Goal: Information Seeking & Learning: Learn about a topic

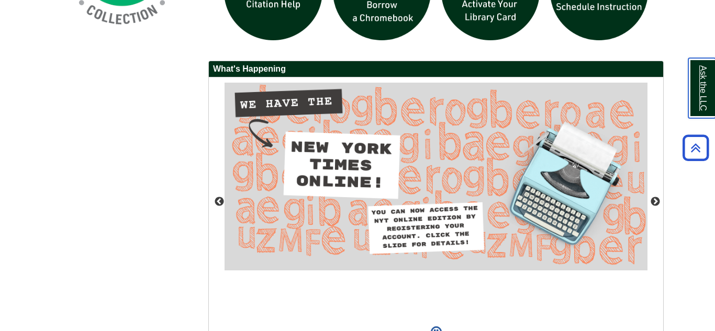
scroll to position [915, 0]
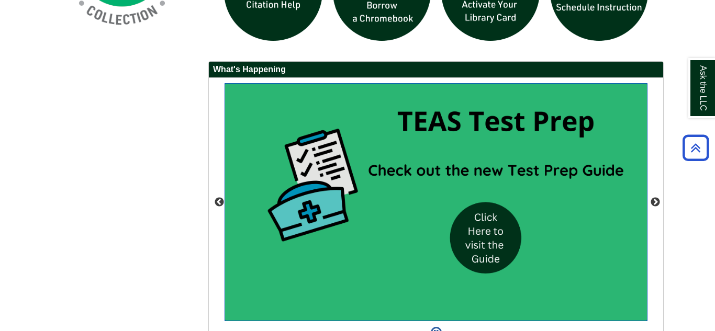
click at [493, 231] on img "slideshow" at bounding box center [436, 202] width 423 height 238
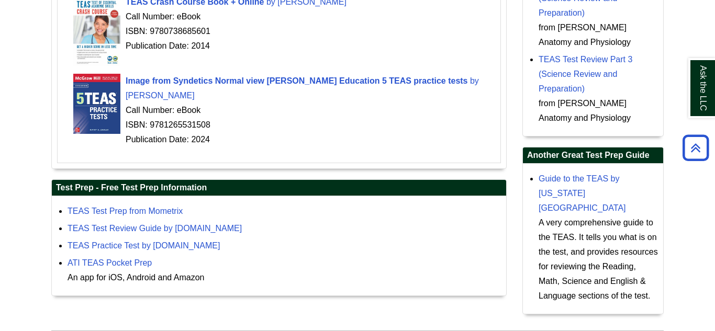
scroll to position [419, 0]
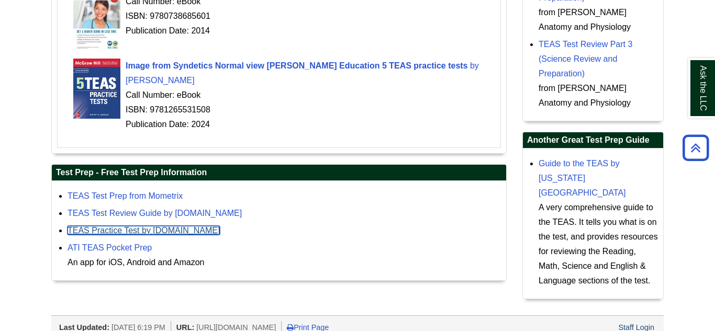
click at [211, 235] on link "TEAS Practice Test by [DOMAIN_NAME]" at bounding box center [144, 230] width 152 height 9
